Goal: Check status: Check status

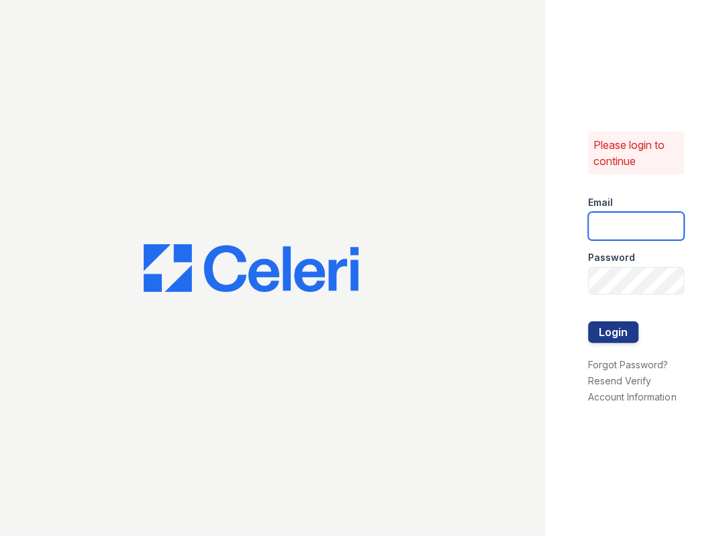
click at [607, 214] on input "email" at bounding box center [636, 226] width 96 height 28
type input "jessica@hifipm.com"
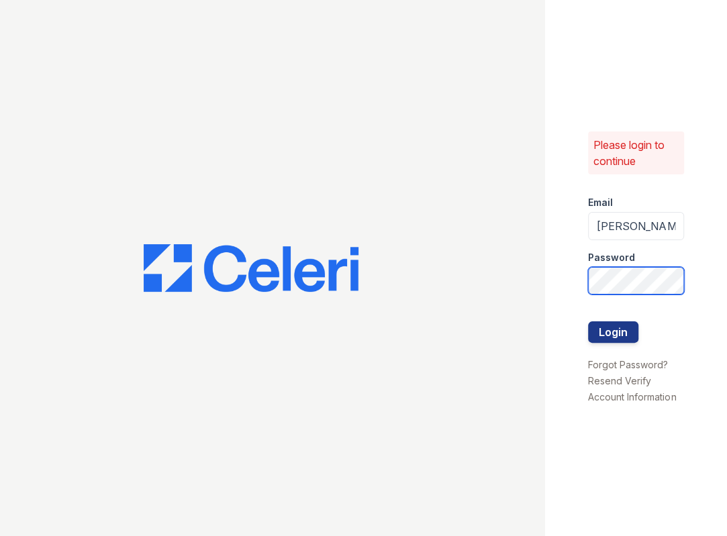
scroll to position [0, 5]
click at [588, 321] on button "Login" at bounding box center [613, 331] width 50 height 21
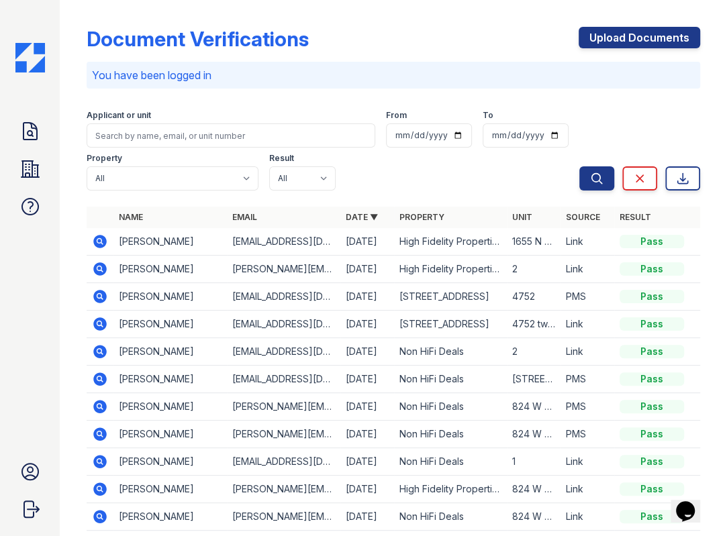
drag, startPoint x: 404, startPoint y: 25, endPoint x: 265, endPoint y: 125, distance: 170.8
click at [404, 25] on div "Document Verifications Upload Documents You have been logged in Filter Applican…" at bounding box center [393, 296] width 613 height 582
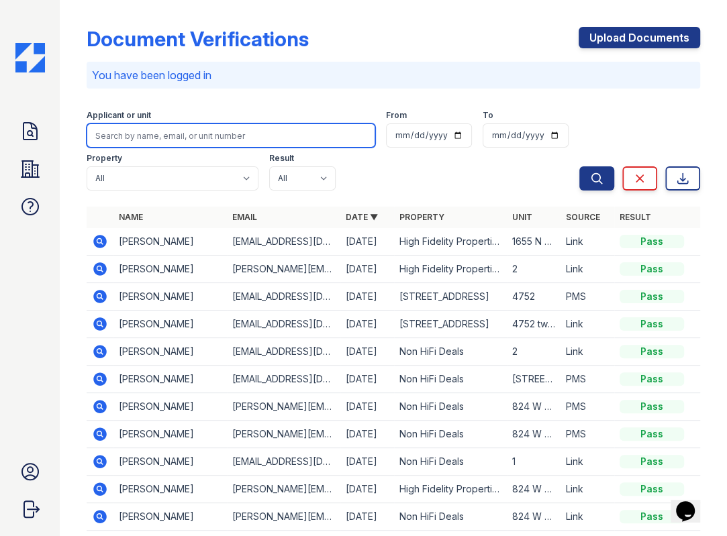
click at [255, 137] on input "search" at bounding box center [231, 135] width 289 height 24
paste input "[PERSON_NAME]"
type input "[PERSON_NAME]"
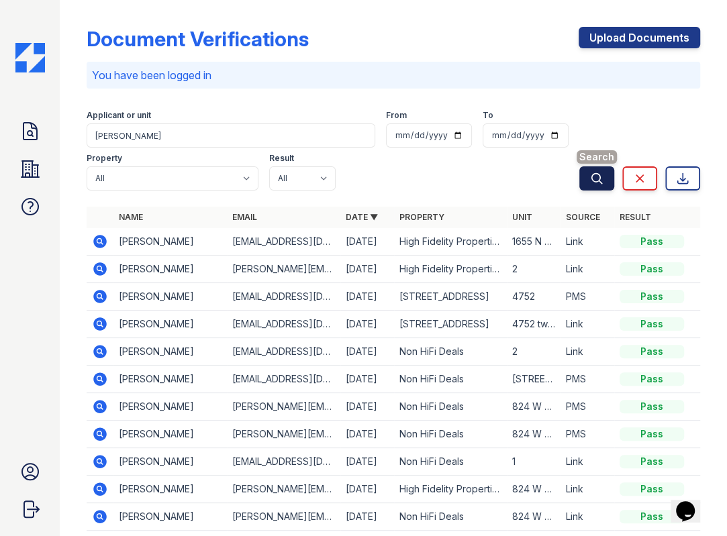
click at [593, 177] on icon "submit" at bounding box center [596, 178] width 13 height 13
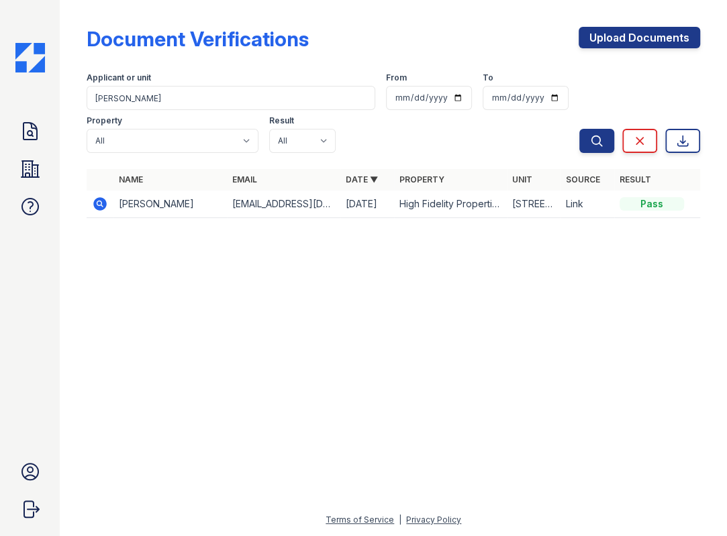
drag, startPoint x: 413, startPoint y: 256, endPoint x: 209, endPoint y: 215, distance: 208.2
click at [413, 256] on div at bounding box center [393, 382] width 624 height 259
drag, startPoint x: 101, startPoint y: 206, endPoint x: 115, endPoint y: 202, distance: 15.3
click at [101, 205] on icon at bounding box center [100, 204] width 16 height 16
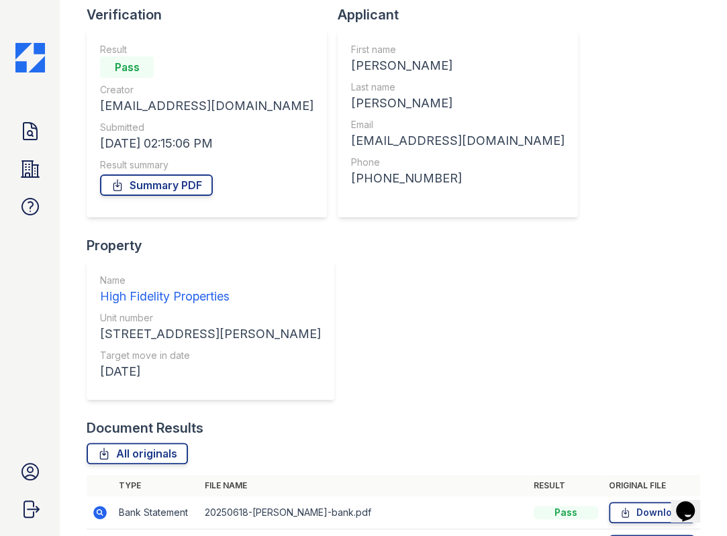
click at [593, 419] on div "Document Results" at bounding box center [393, 428] width 613 height 19
